Goal: Task Accomplishment & Management: Use online tool/utility

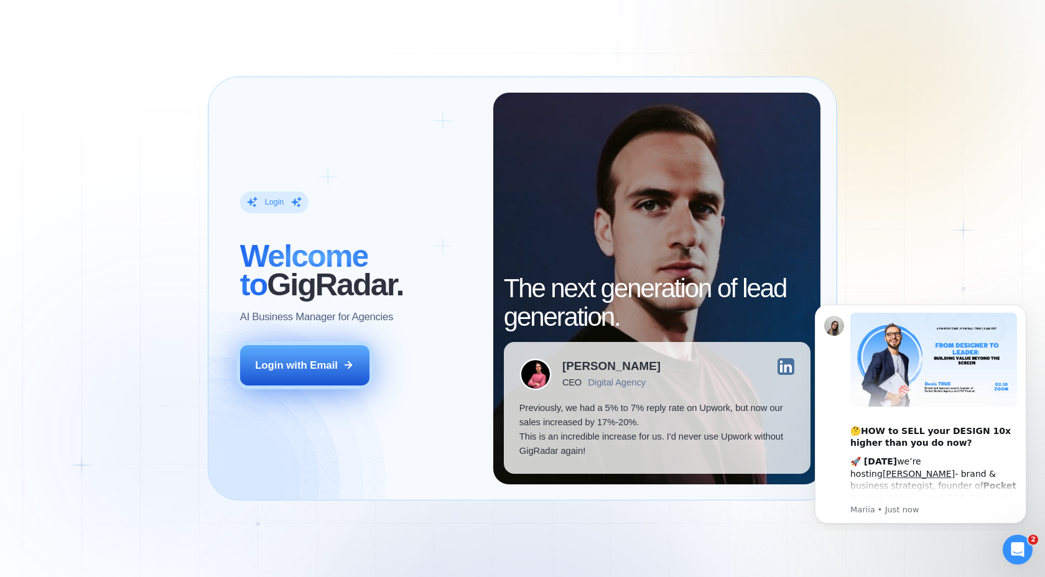
click at [313, 354] on button "Login with Email" at bounding box center [304, 365] width 129 height 40
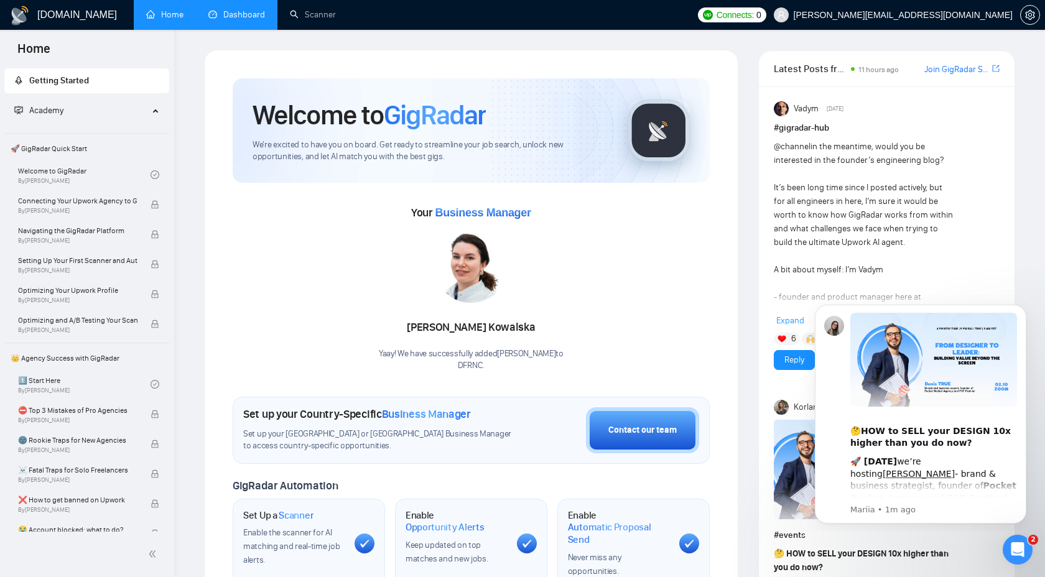
click at [249, 20] on link "Dashboard" at bounding box center [236, 14] width 57 height 11
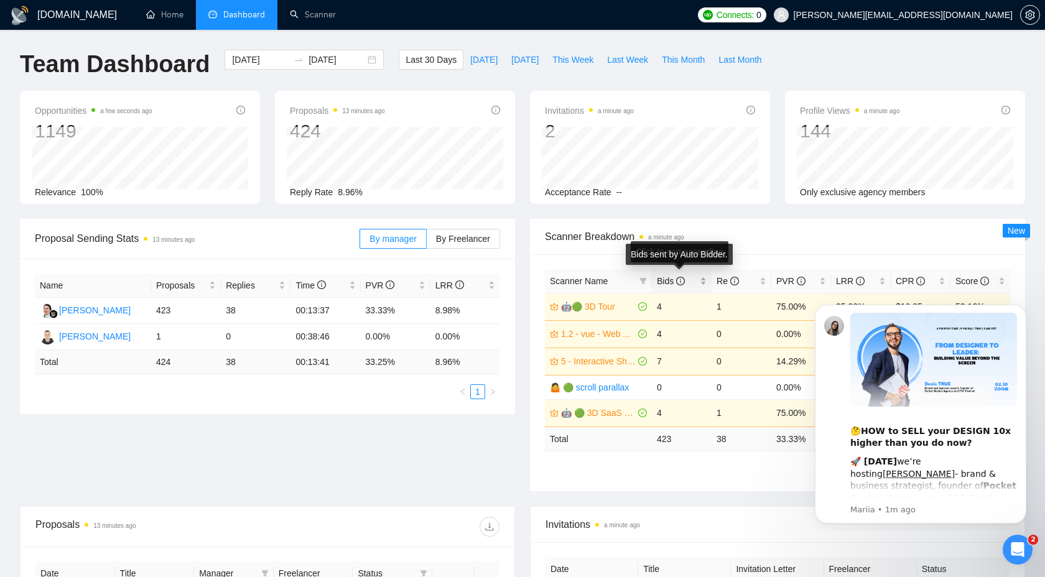
click at [683, 282] on icon "info-circle" at bounding box center [680, 281] width 9 height 9
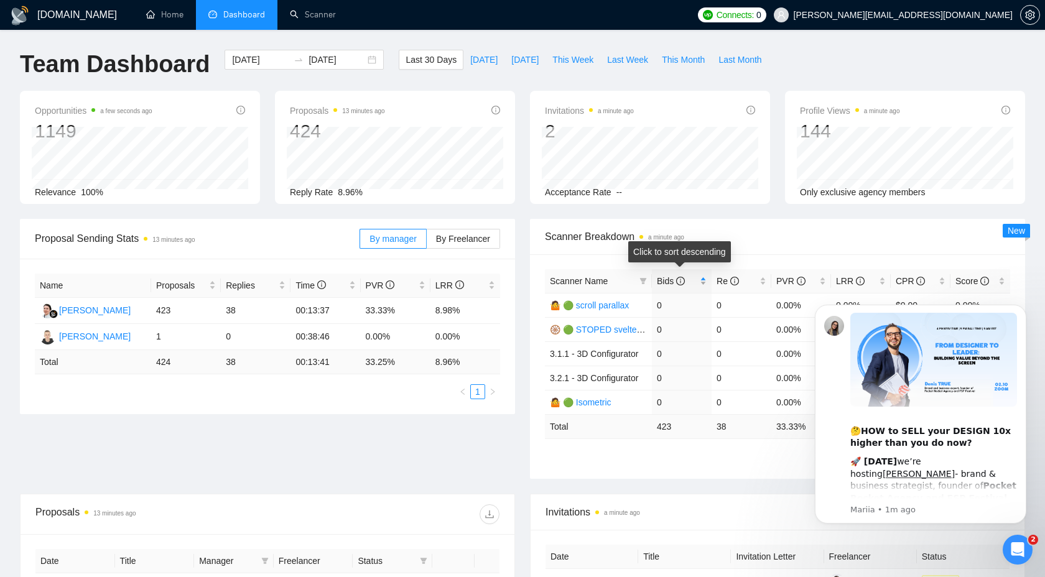
click at [692, 282] on span "Bids" at bounding box center [677, 281] width 40 height 14
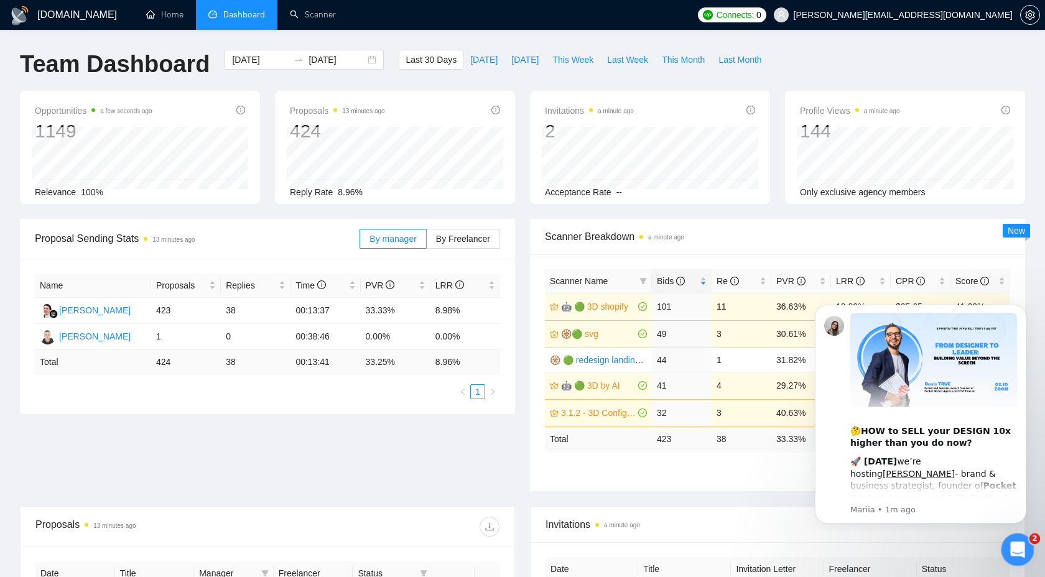
drag, startPoint x: 1018, startPoint y: 538, endPoint x: 1975, endPoint y: 741, distance: 978.3
click at [1019, 535] on div "Open Intercom Messenger" at bounding box center [1015, 547] width 41 height 41
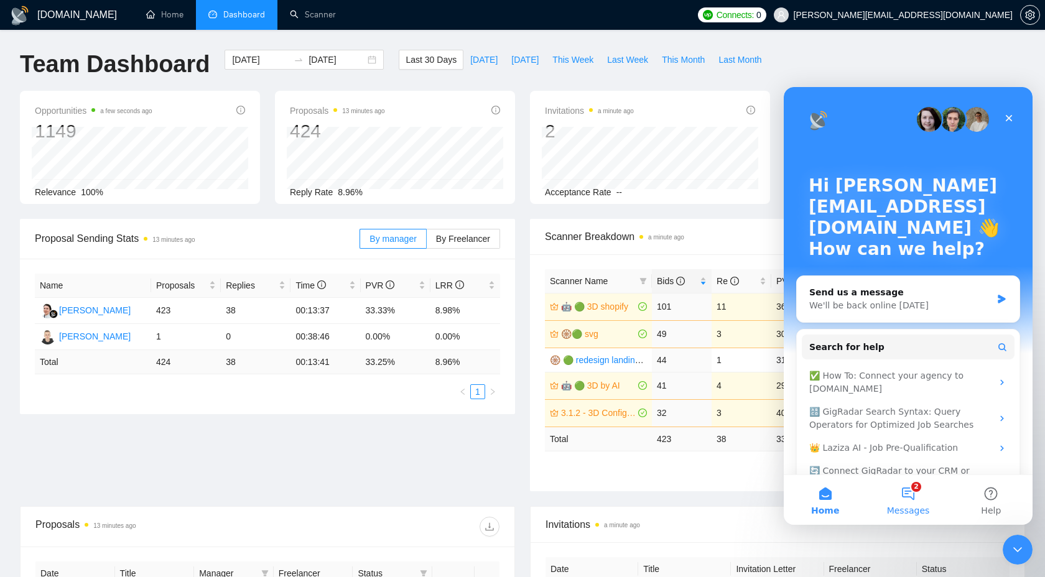
click at [910, 492] on button "2 Messages" at bounding box center [907, 500] width 83 height 50
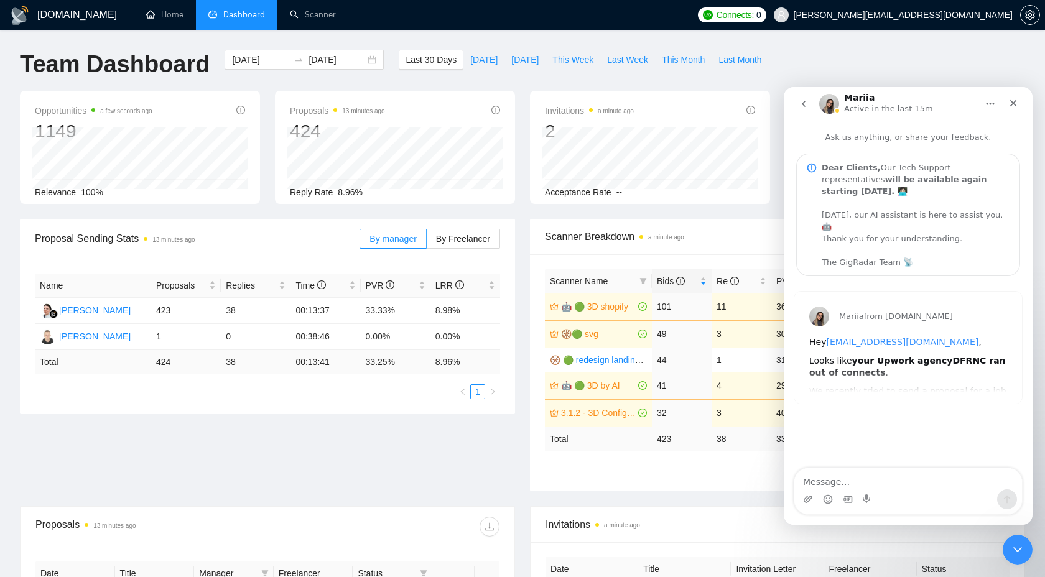
click at [801, 101] on icon "go back" at bounding box center [803, 104] width 10 height 10
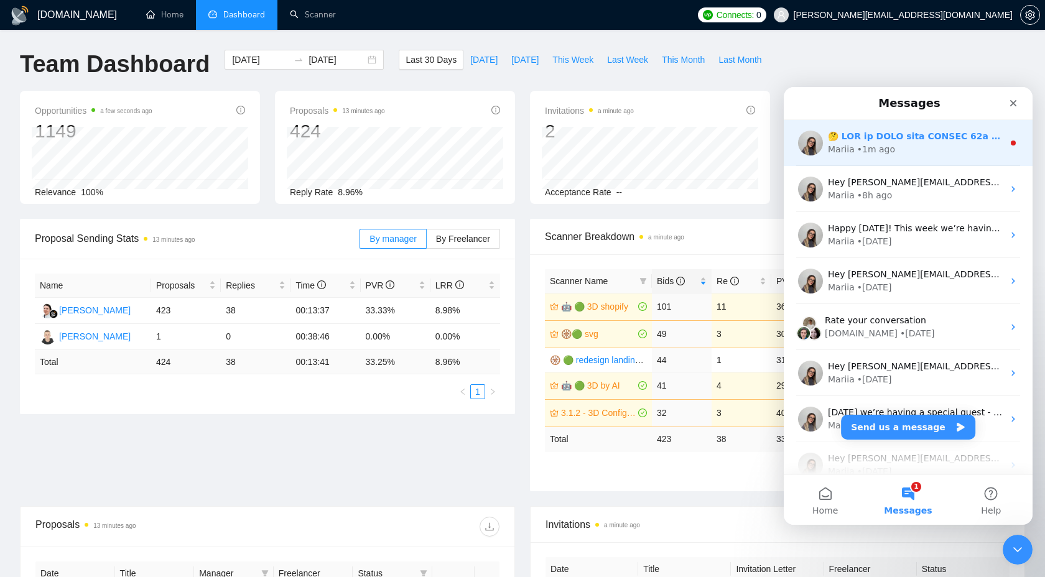
click at [959, 144] on div "Mariia • 1m ago" at bounding box center [915, 149] width 175 height 13
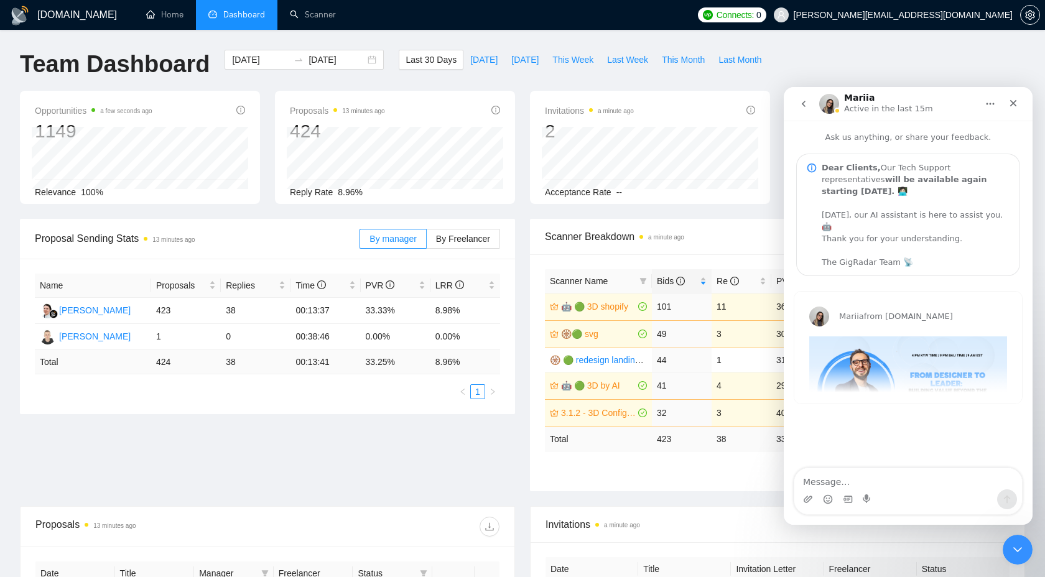
click at [805, 103] on icon "go back" at bounding box center [803, 104] width 10 height 10
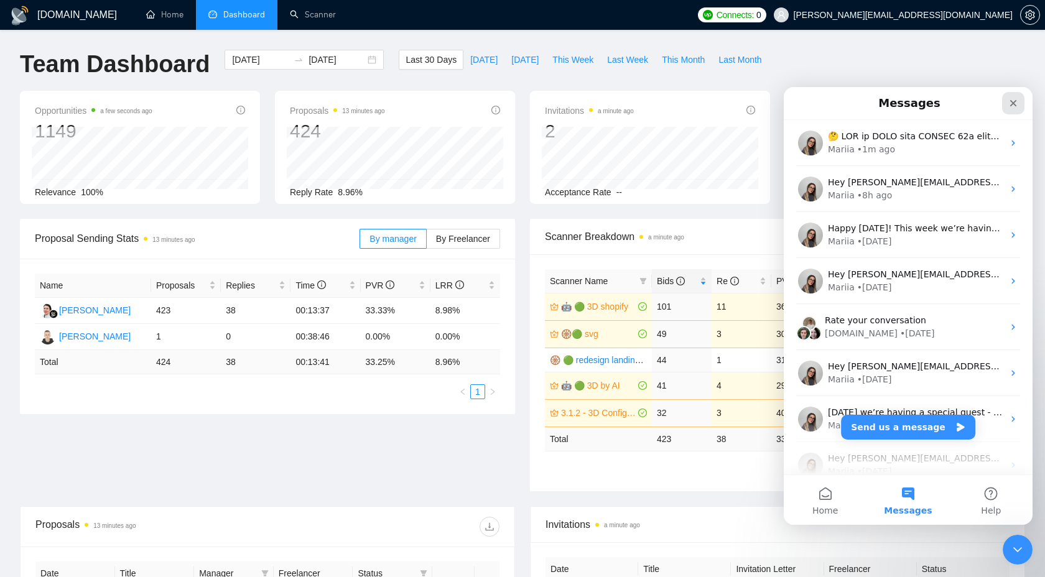
click at [1019, 106] on div "Close" at bounding box center [1013, 103] width 22 height 22
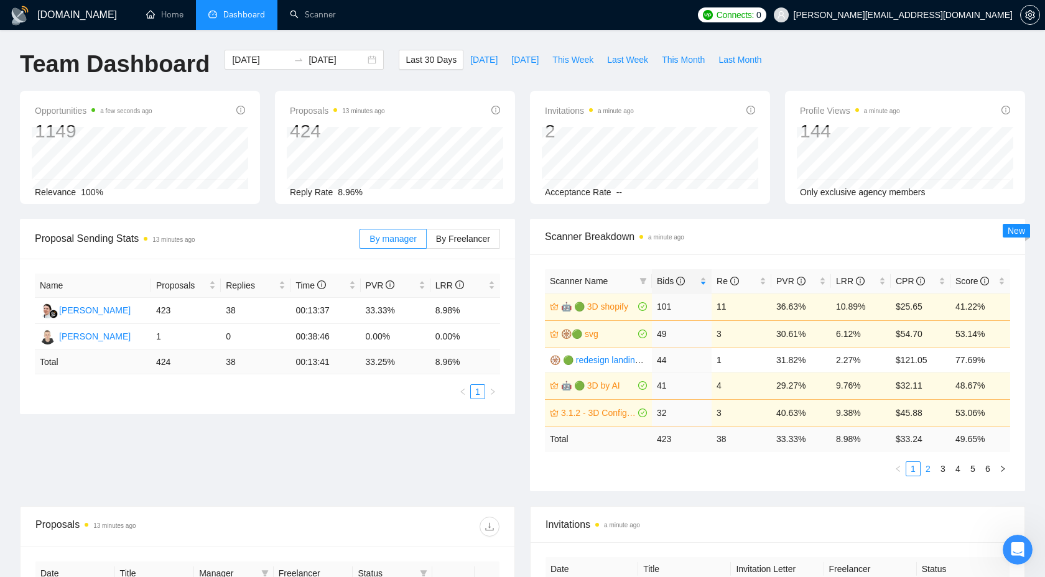
click at [930, 470] on link "2" at bounding box center [928, 469] width 14 height 14
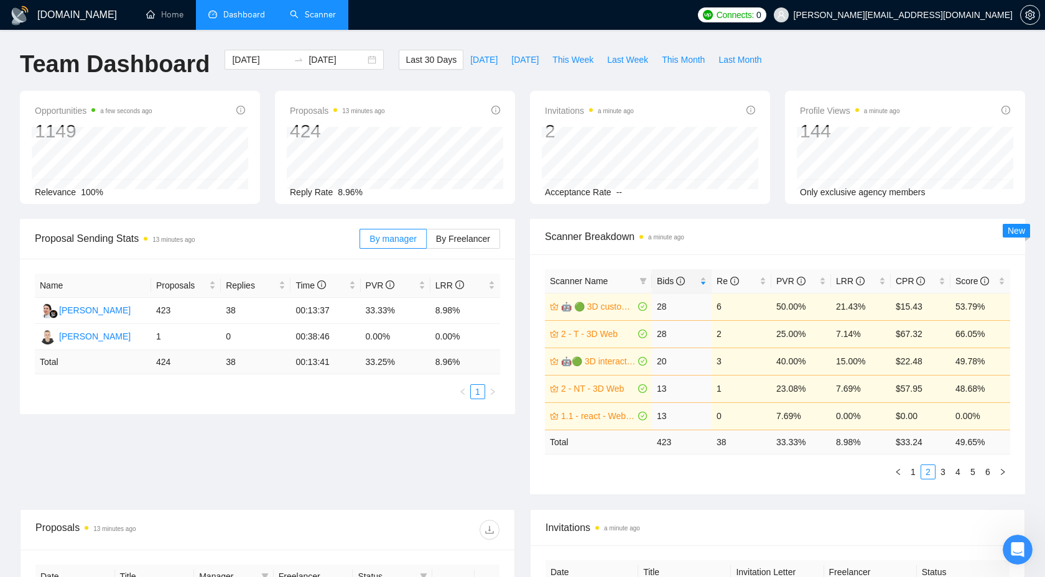
click at [315, 9] on link "Scanner" at bounding box center [313, 14] width 46 height 11
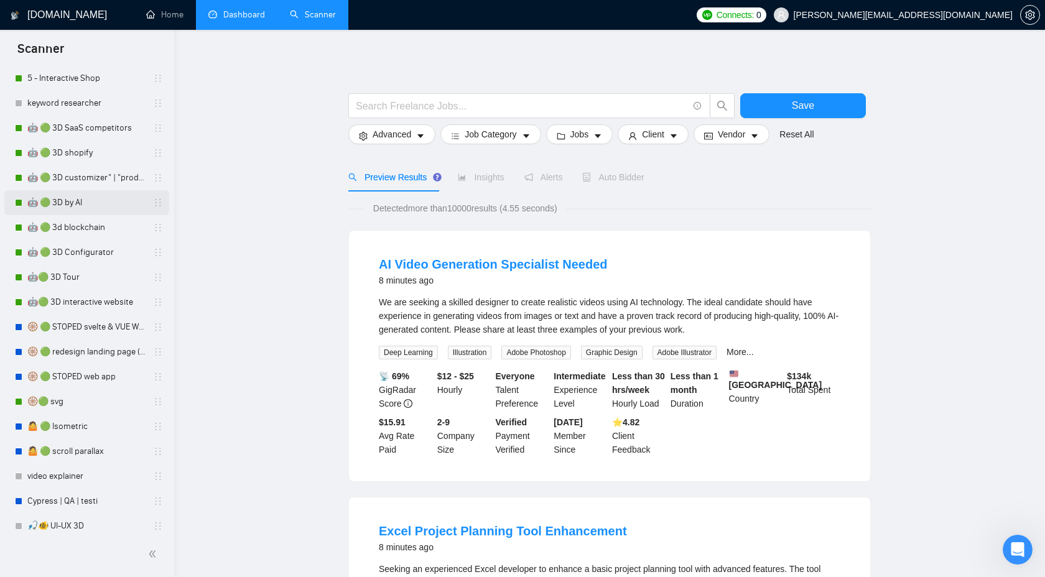
scroll to position [247, 0]
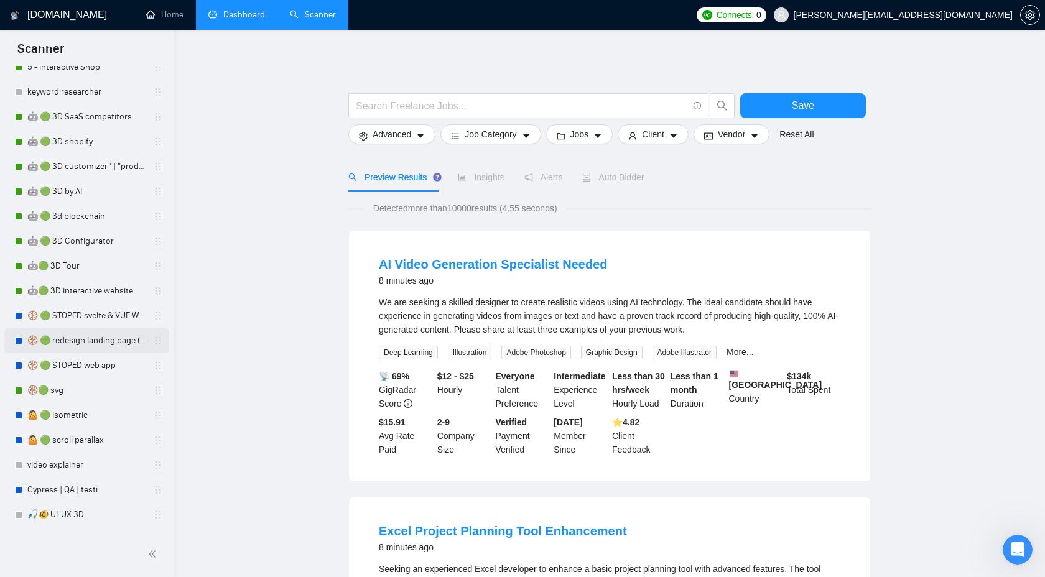
click at [87, 345] on link "🛞 🟢 redesign landing page (animat*) | 3D" at bounding box center [86, 340] width 118 height 25
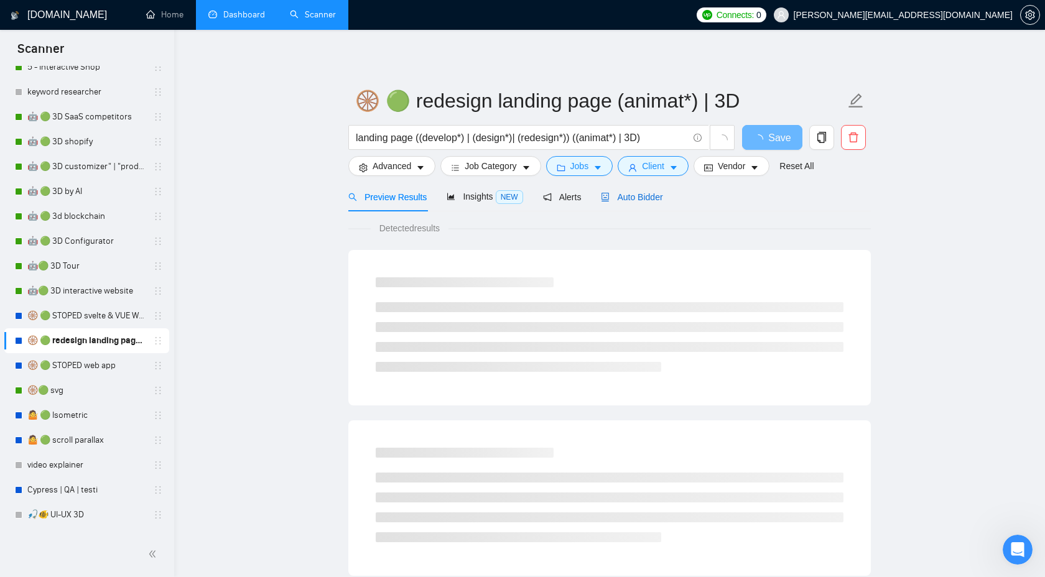
click at [632, 201] on span "Auto Bidder" at bounding box center [632, 197] width 62 height 10
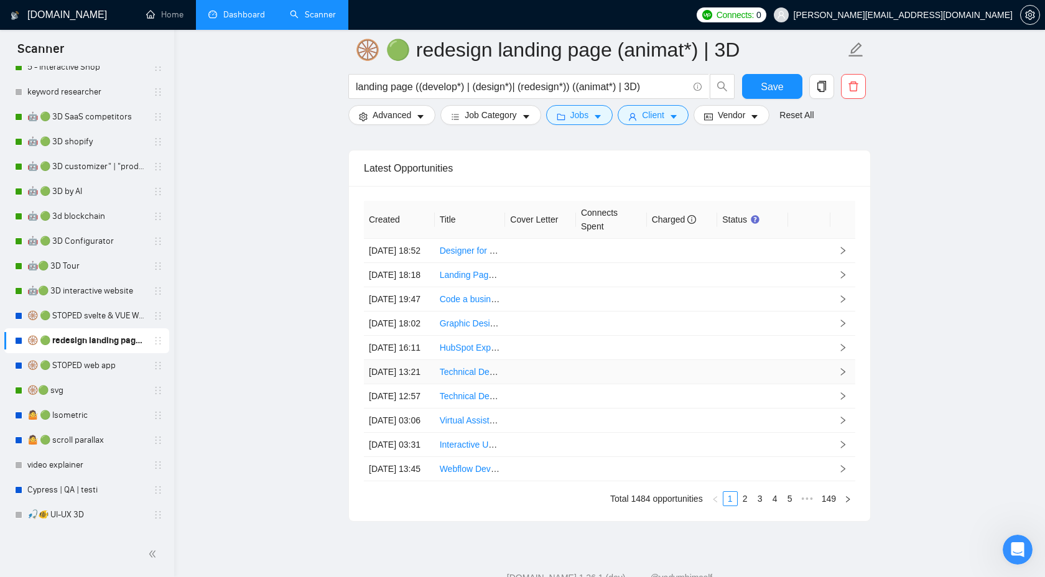
scroll to position [3163, 0]
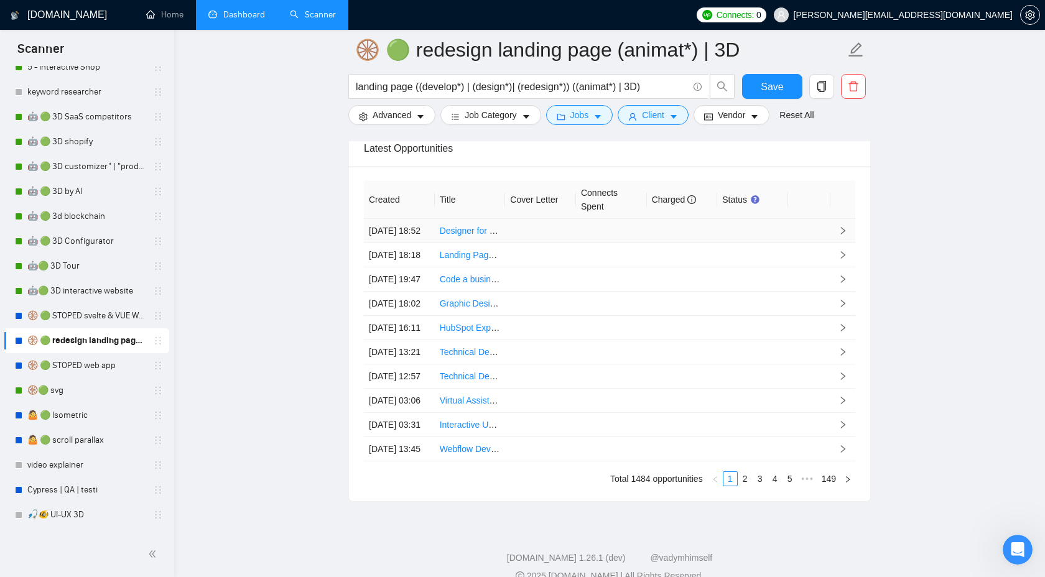
click at [840, 243] on td at bounding box center [842, 231] width 25 height 24
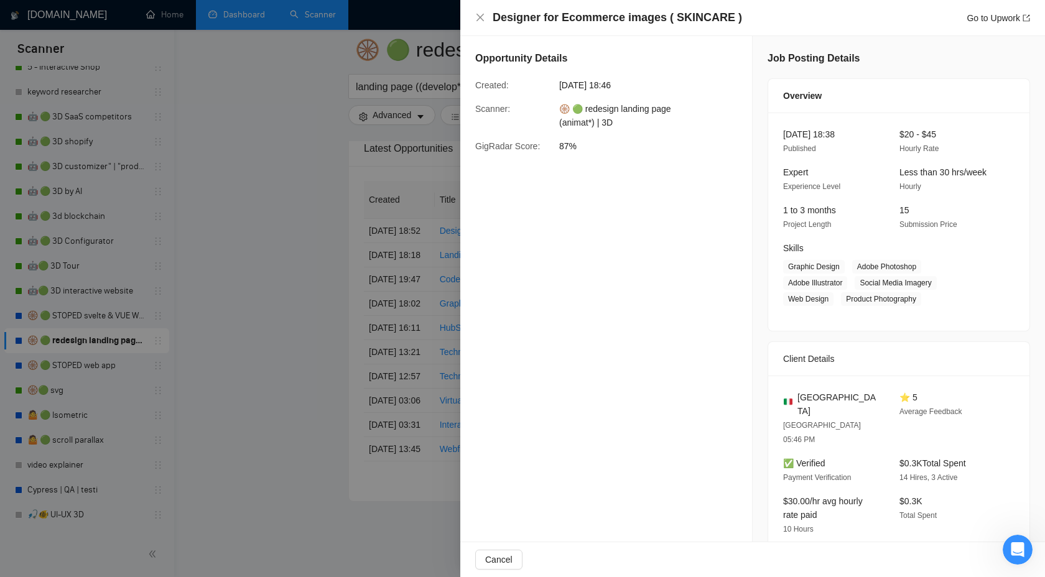
click at [286, 250] on div at bounding box center [522, 288] width 1045 height 577
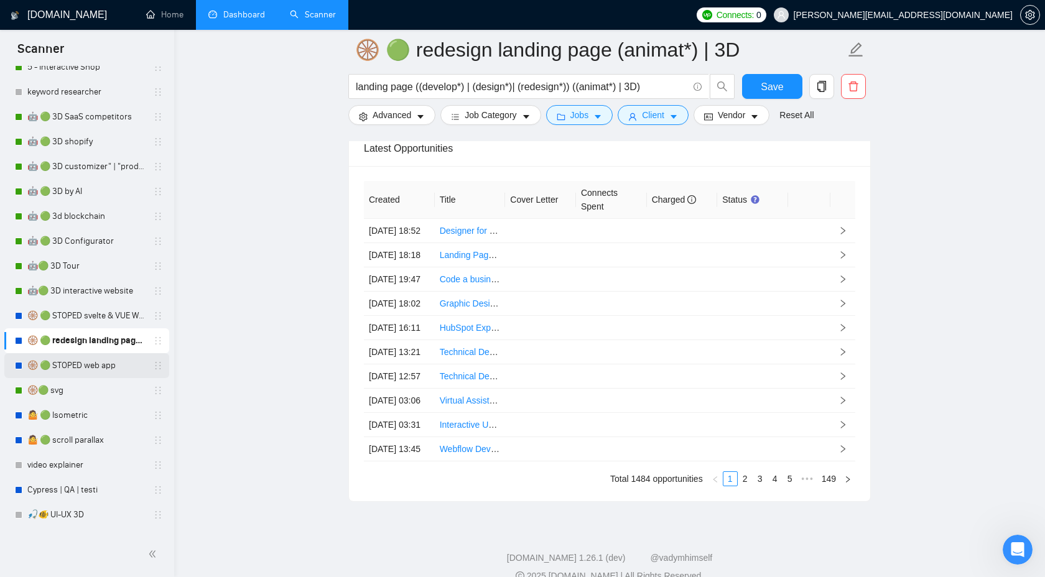
click at [56, 376] on link "🛞 🟢 STOPED web app" at bounding box center [86, 365] width 118 height 25
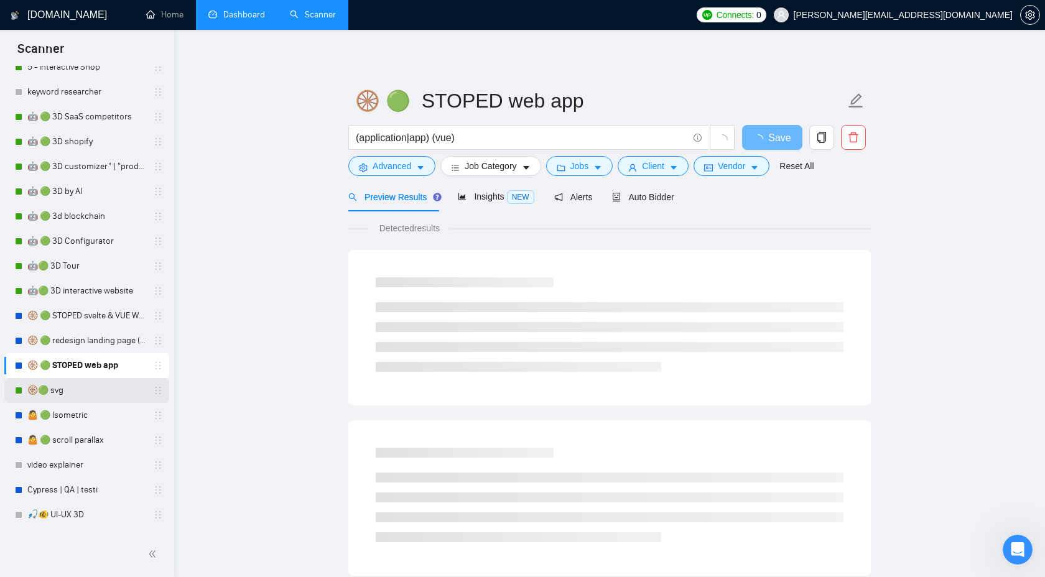
click at [56, 399] on link "🛞🟢 svg" at bounding box center [86, 390] width 118 height 25
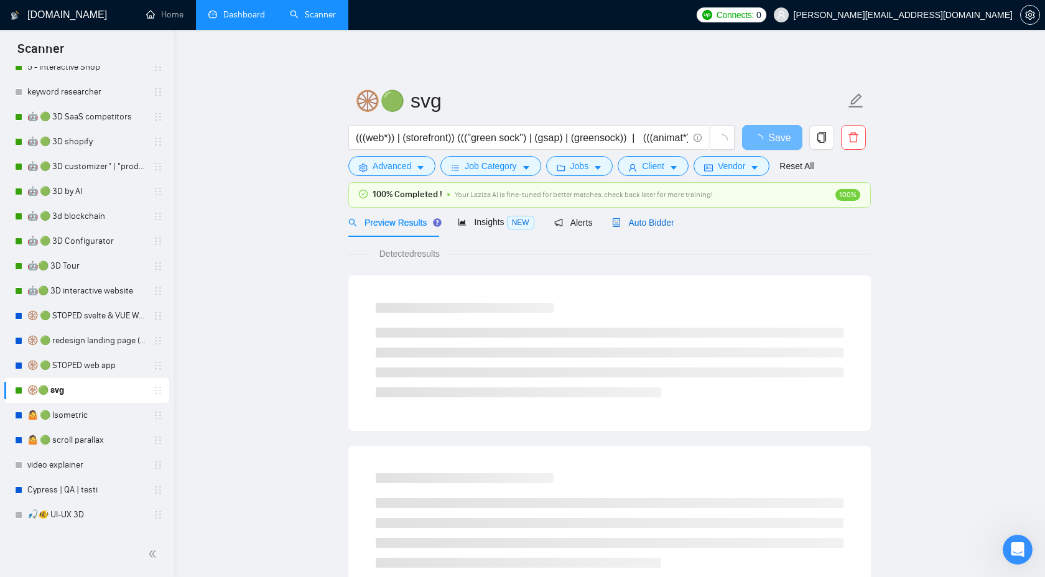
click at [652, 228] on div "Auto Bidder" at bounding box center [643, 223] width 62 height 14
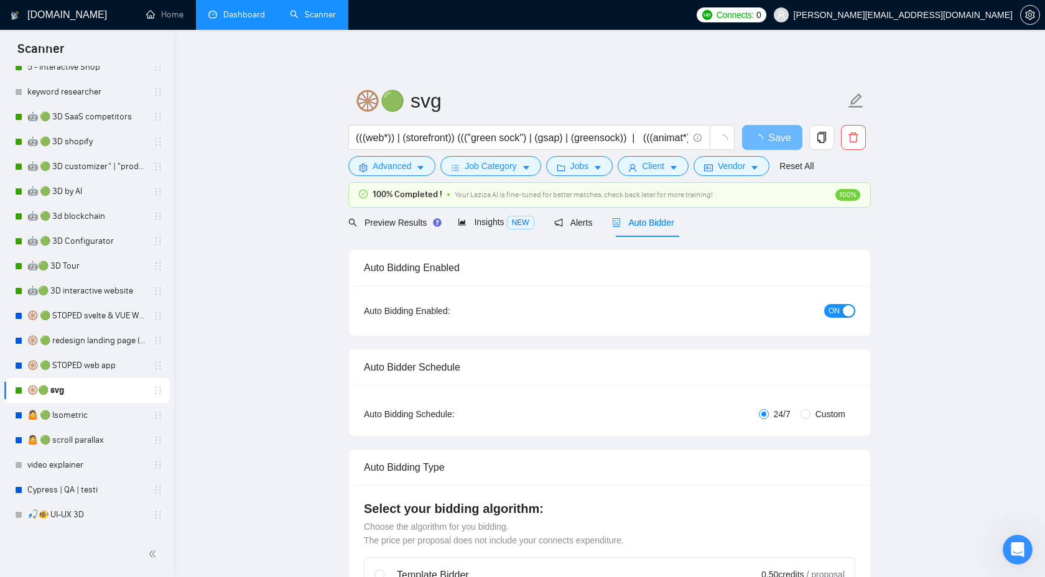
checkbox input "true"
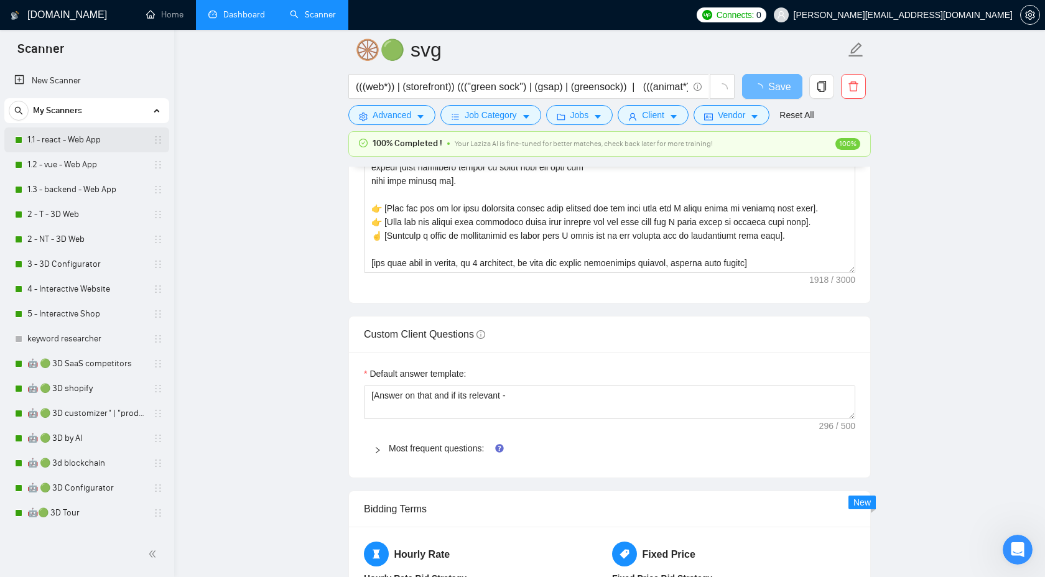
click at [83, 131] on link "1.1 - react - Web App" at bounding box center [86, 139] width 118 height 25
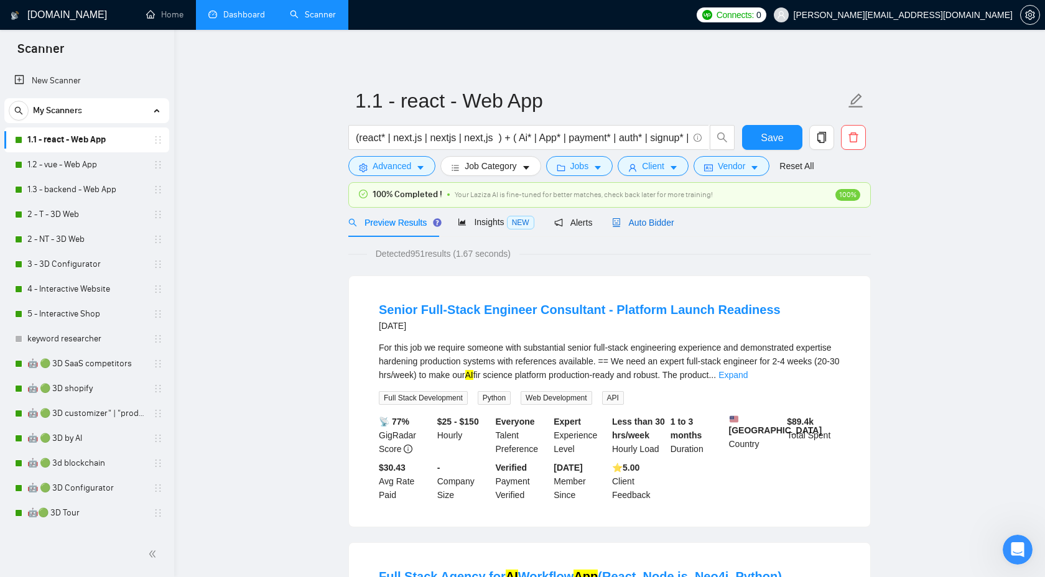
click at [639, 218] on span "Auto Bidder" at bounding box center [643, 223] width 62 height 10
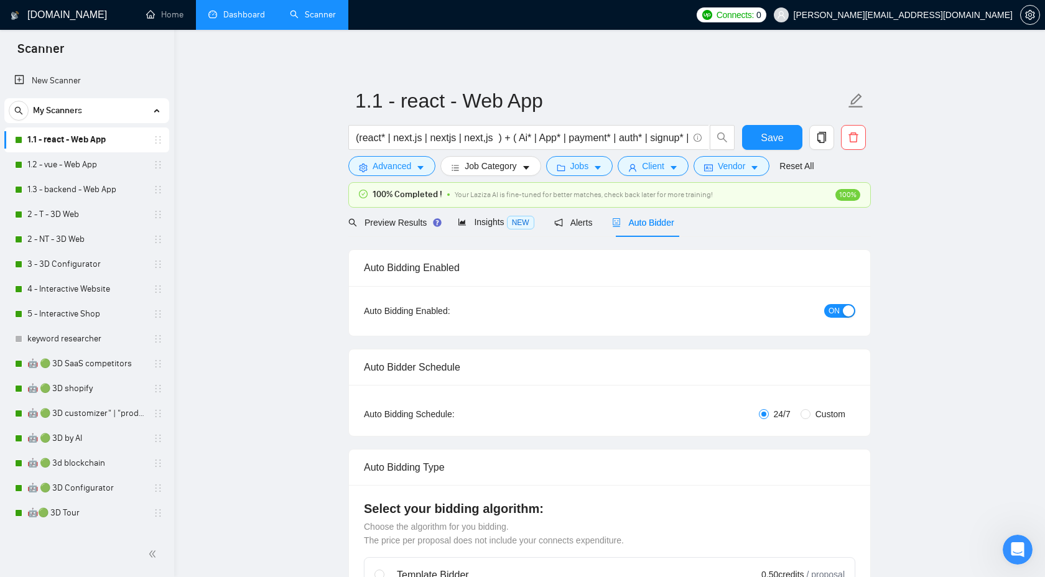
checkbox input "true"
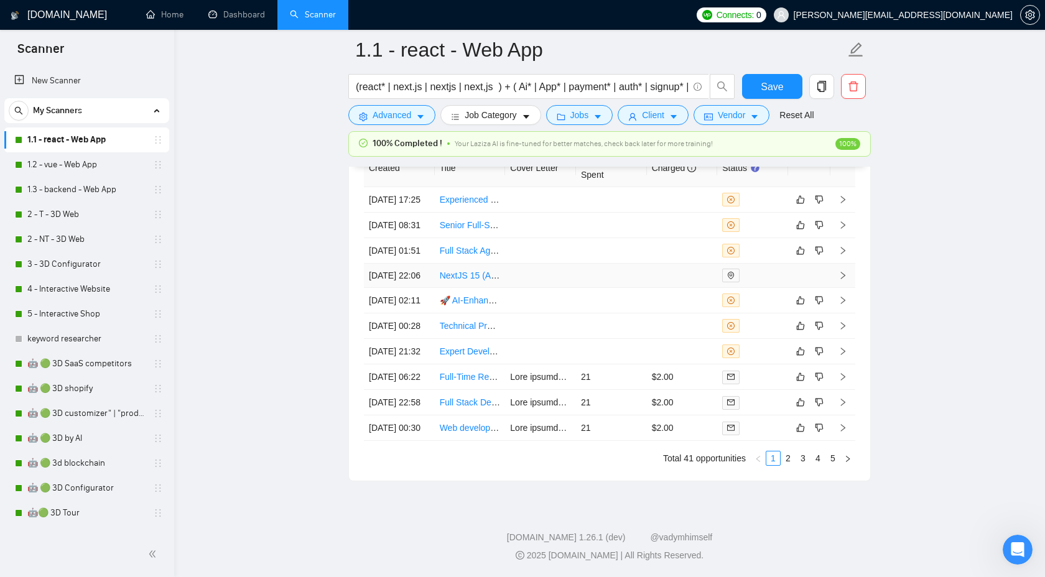
scroll to position [3523, 0]
click at [790, 459] on link "2" at bounding box center [788, 458] width 14 height 14
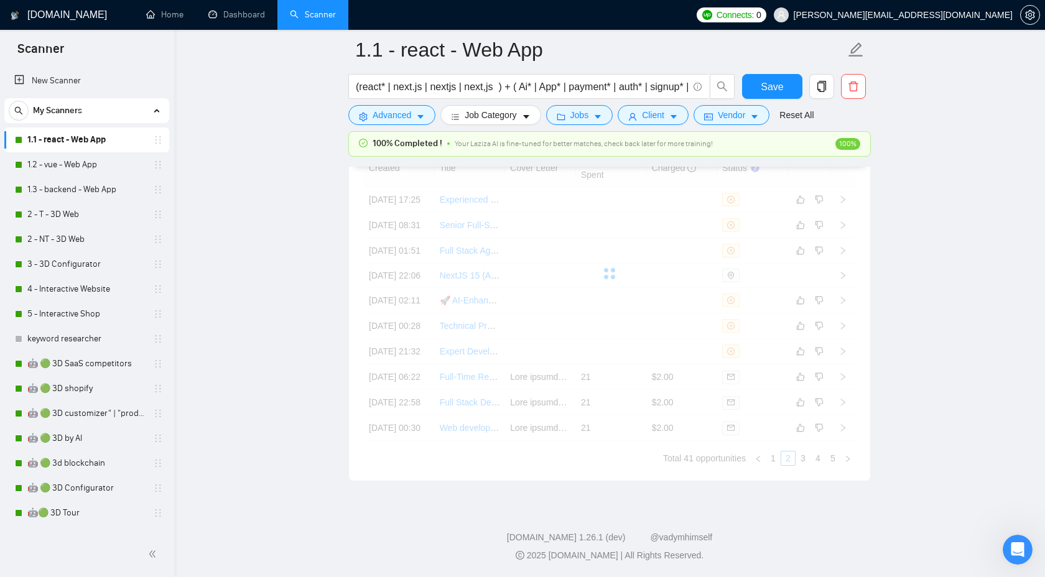
scroll to position [3388, 0]
